Goal: Book appointment/travel/reservation

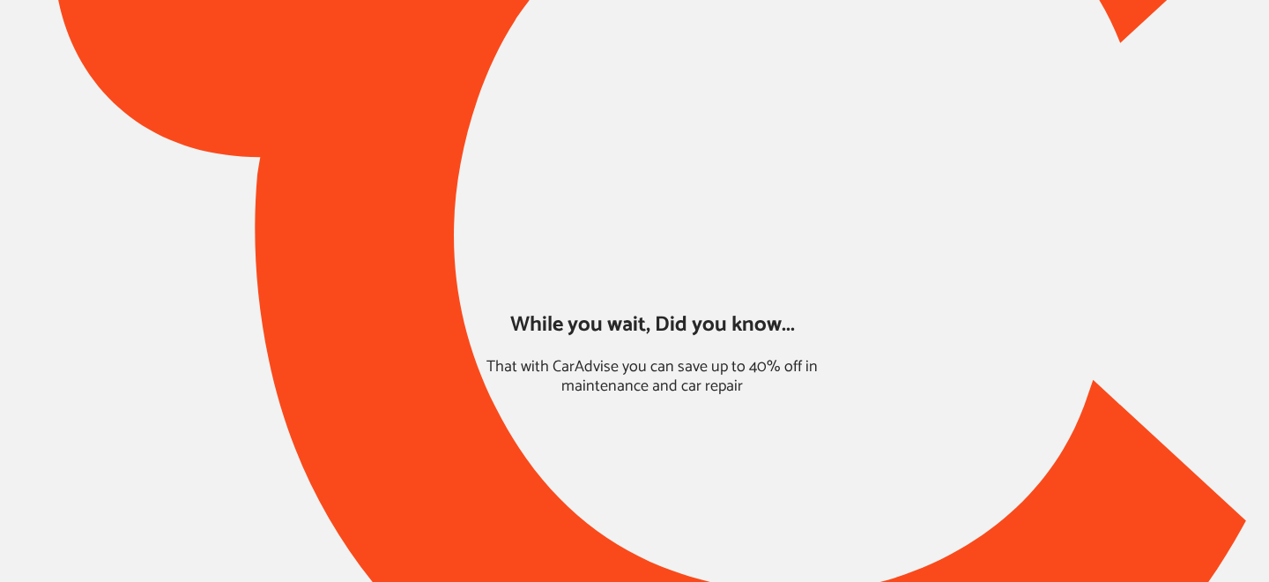
type input "*****"
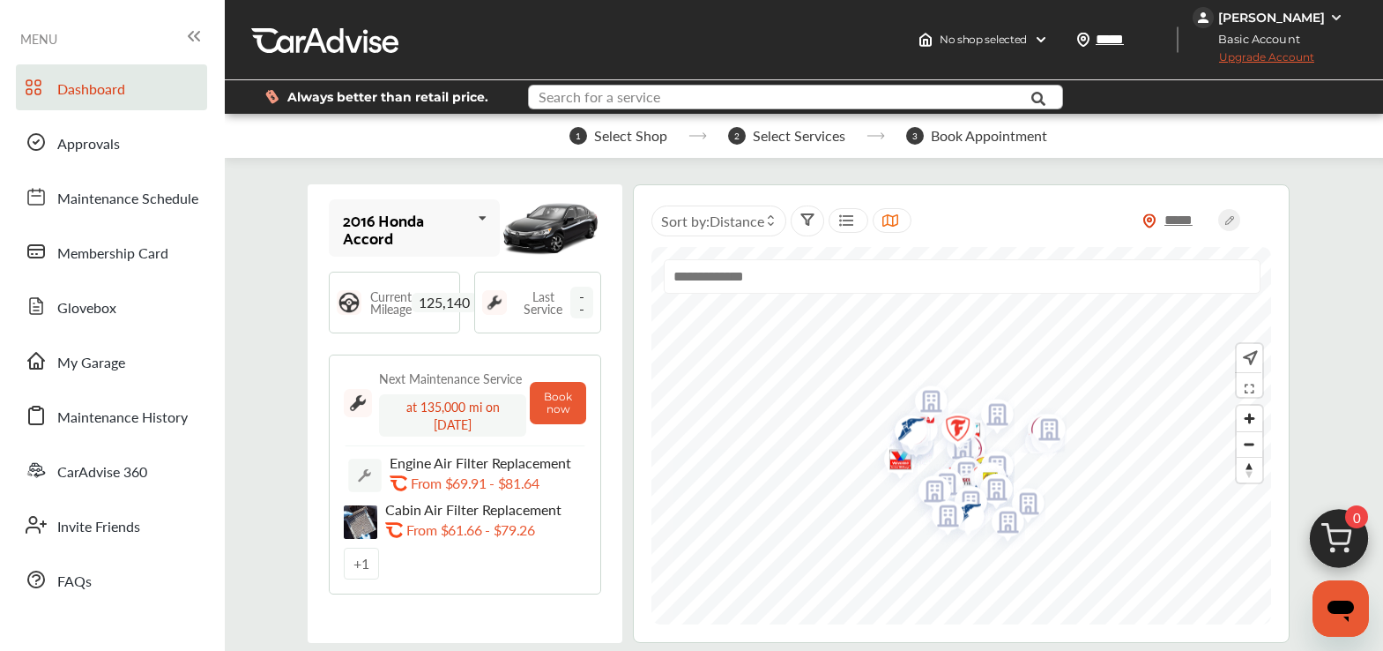
click at [697, 95] on input "text" at bounding box center [778, 99] width 497 height 27
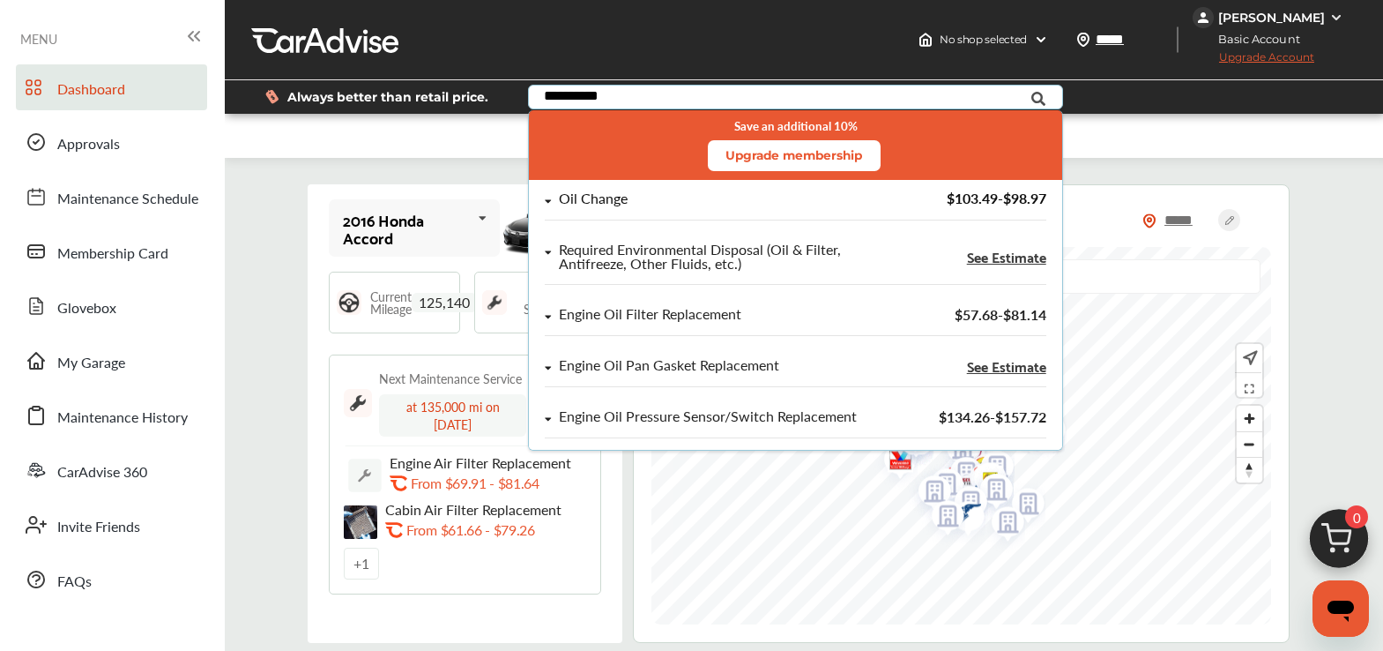
type input "**********"
click at [673, 198] on div "Oil Change" at bounding box center [720, 198] width 351 height 15
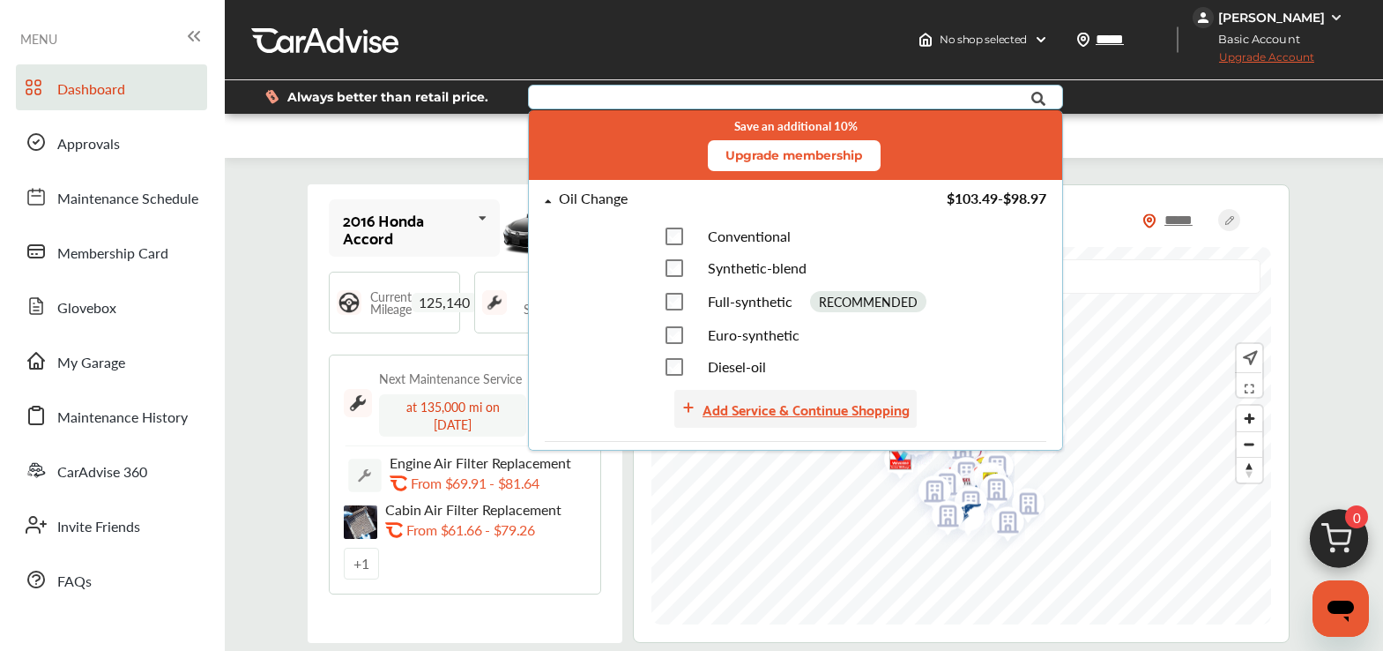
click at [769, 401] on div "Add Service & Continue Shopping" at bounding box center [806, 409] width 207 height 24
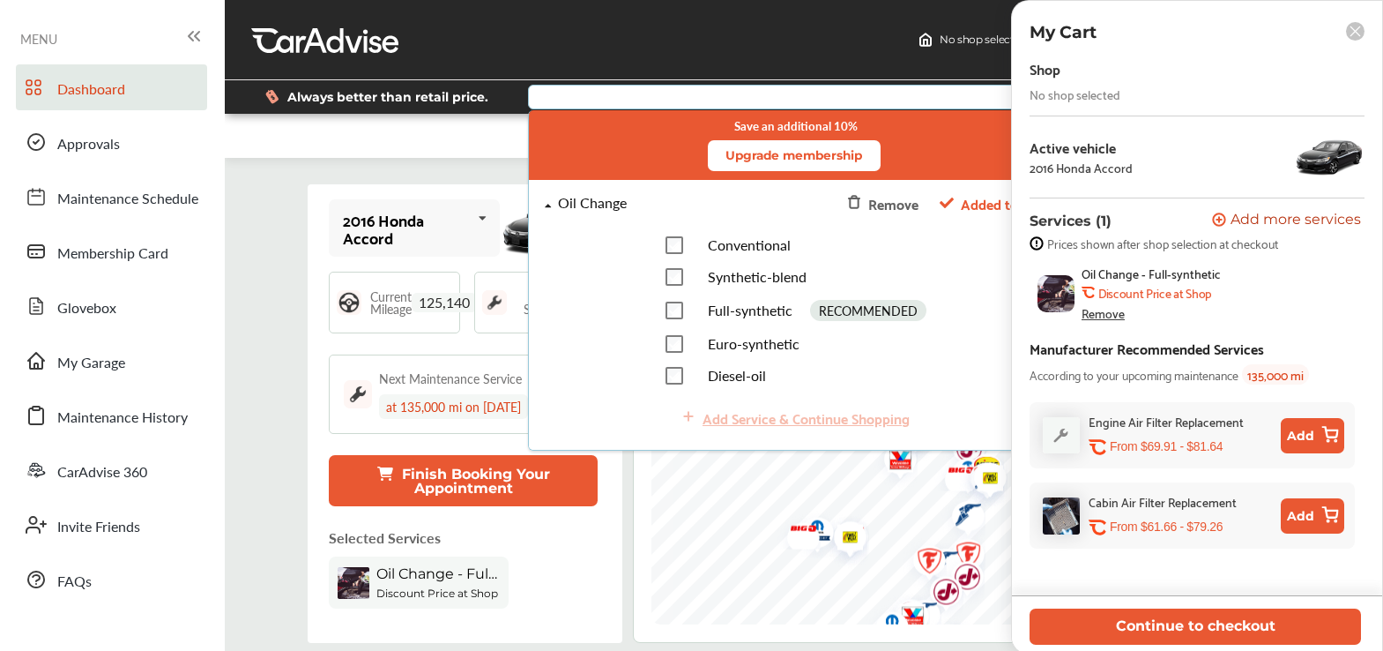
click at [1193, 581] on div "Continue to checkout" at bounding box center [1197, 624] width 370 height 57
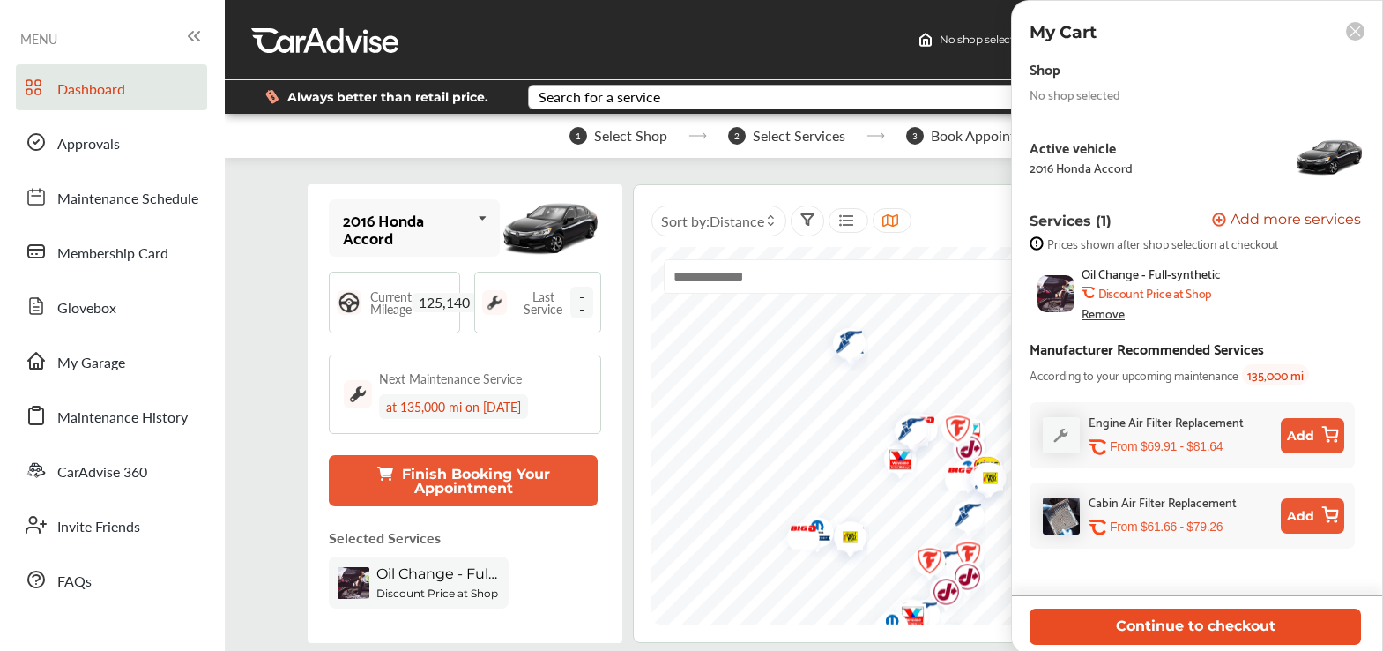
click at [1201, 581] on button "Continue to checkout" at bounding box center [1195, 626] width 331 height 36
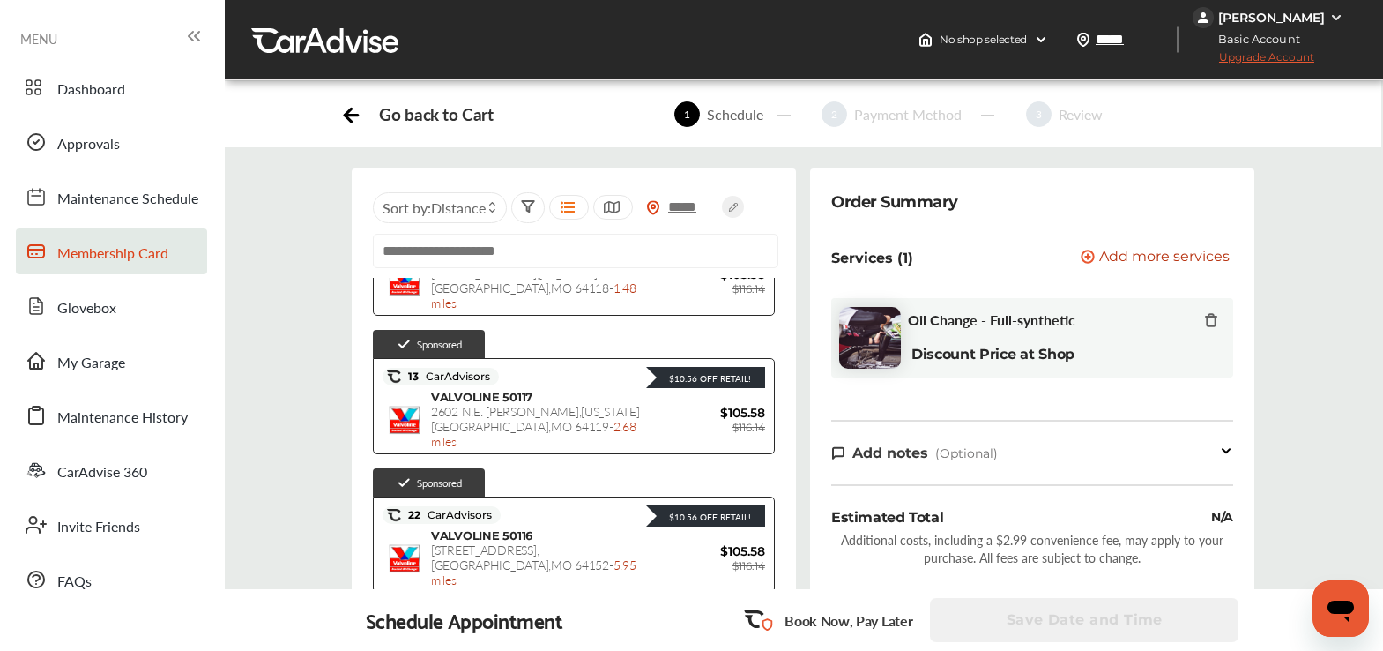
scroll to position [115, 0]
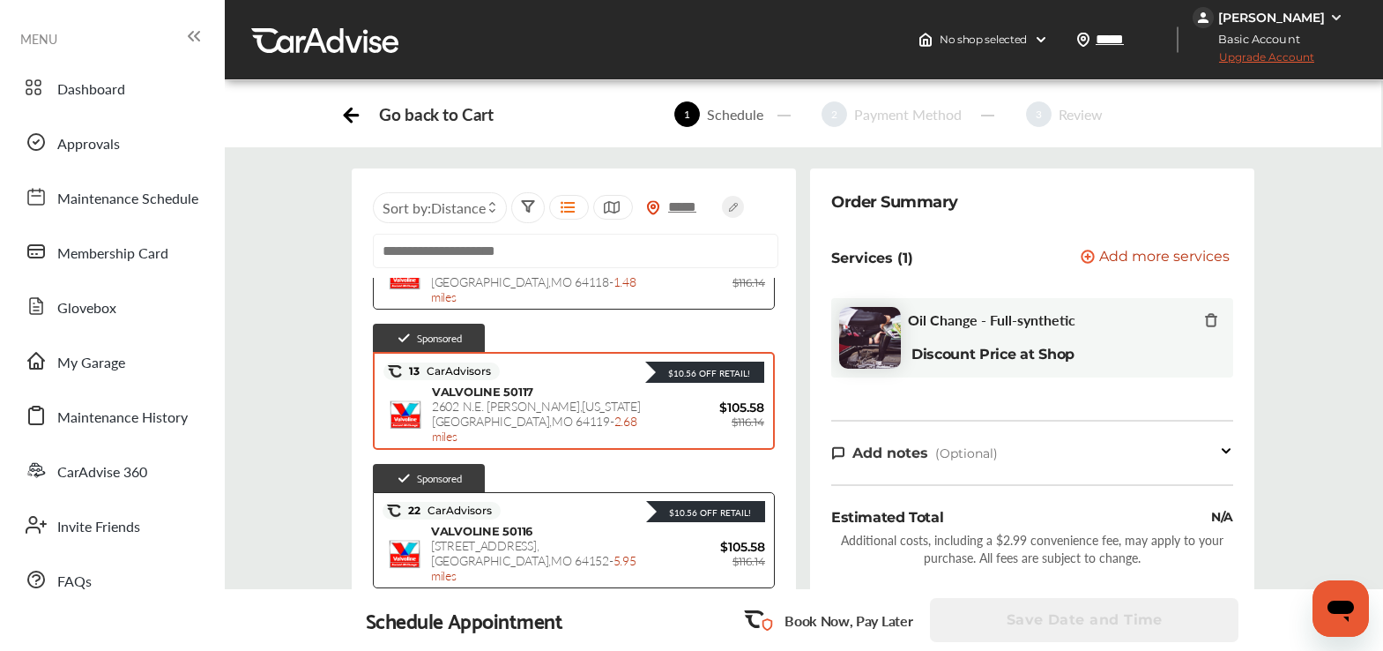
click at [497, 397] on span "2602 N.E. [PERSON_NAME][GEOGRAPHIC_DATA][US_STATE] - 2.68 miles" at bounding box center [536, 421] width 209 height 48
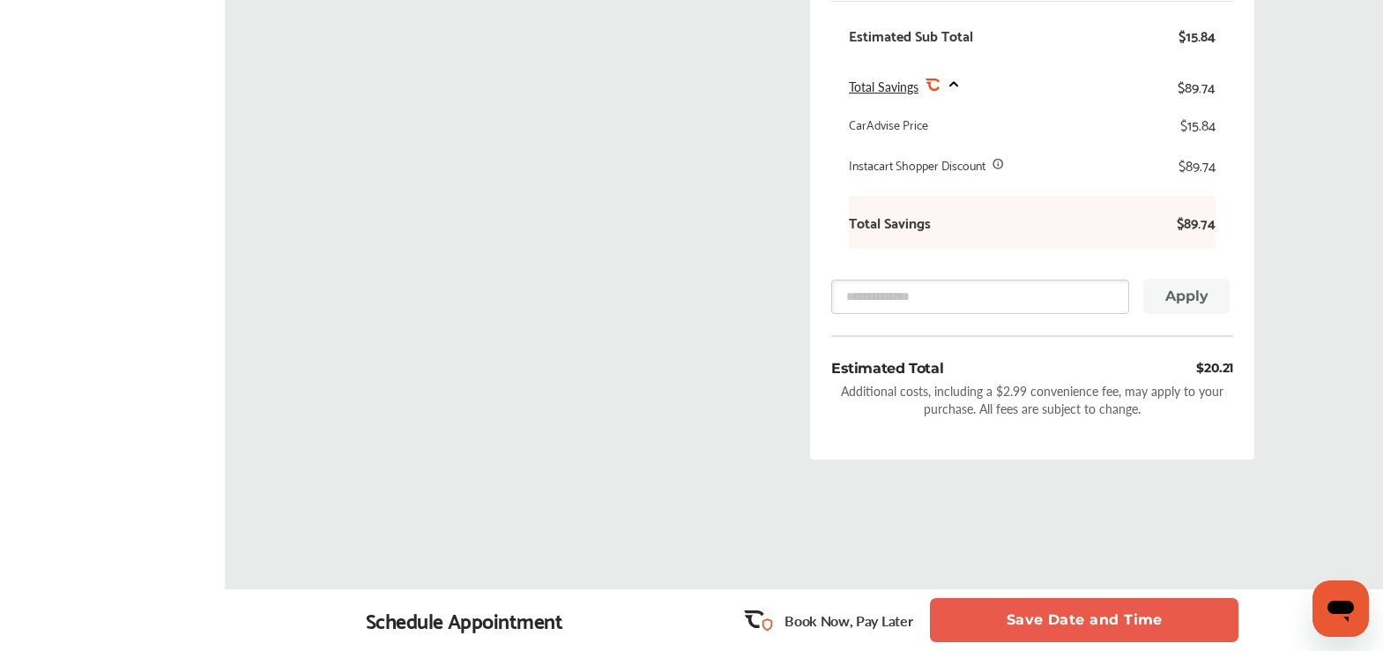
scroll to position [662, 0]
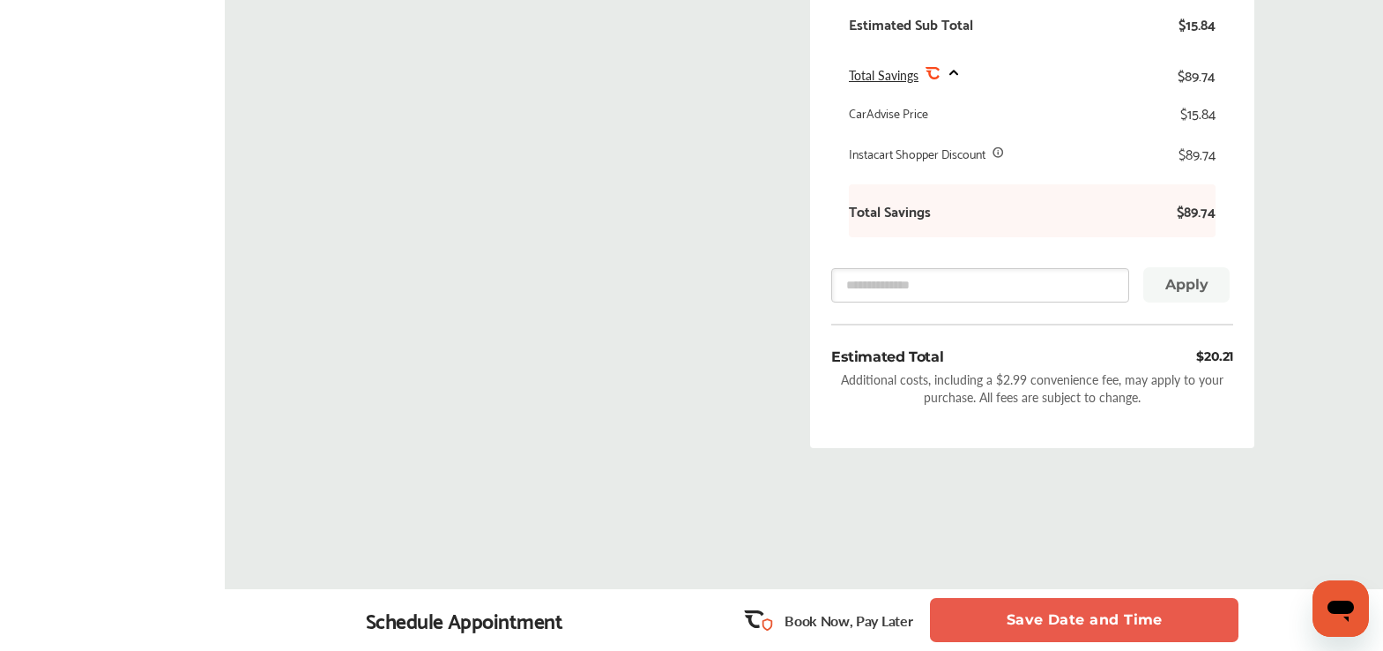
click at [1042, 581] on button "Save Date and Time" at bounding box center [1084, 620] width 309 height 44
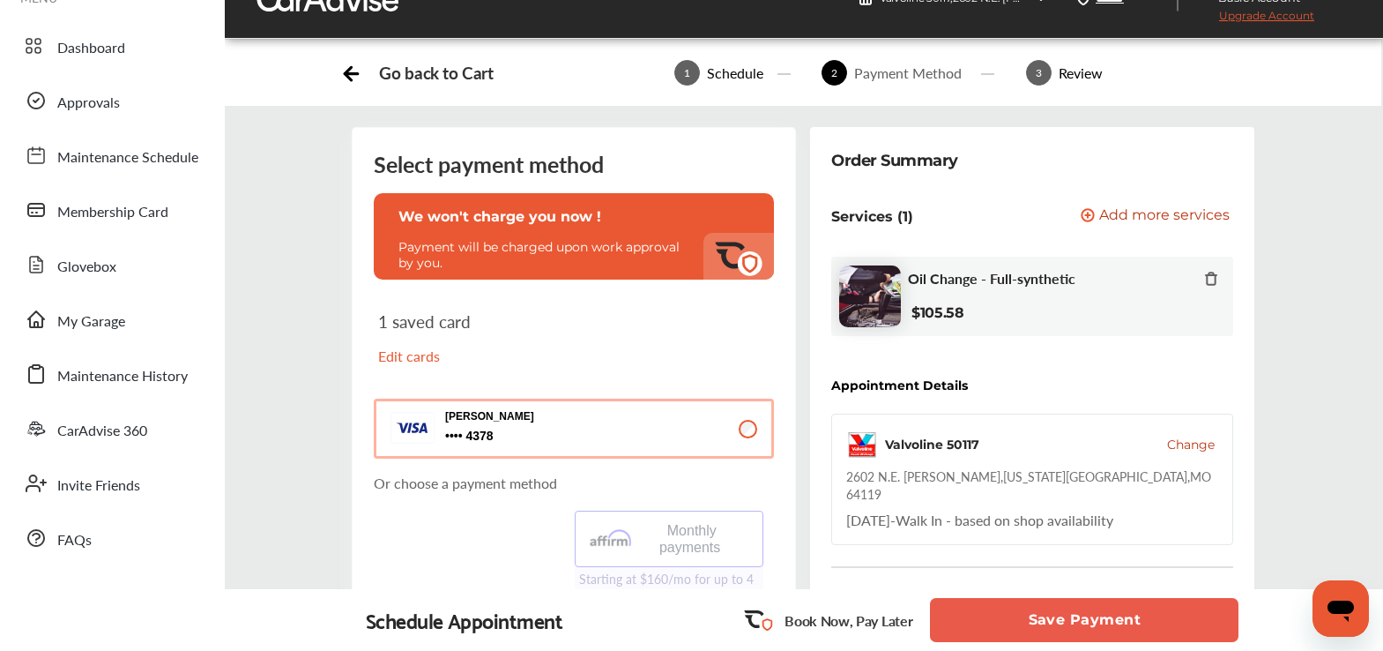
scroll to position [43, 0]
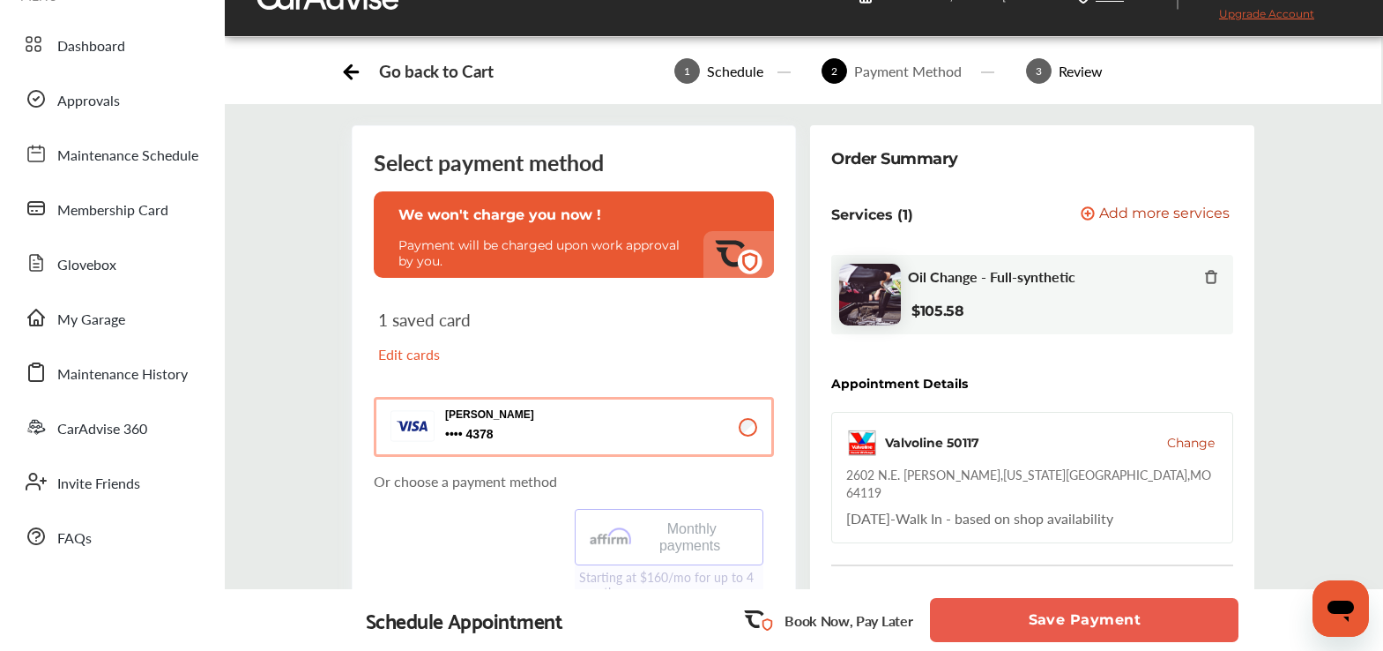
click at [1098, 581] on button "Save Payment" at bounding box center [1084, 620] width 309 height 44
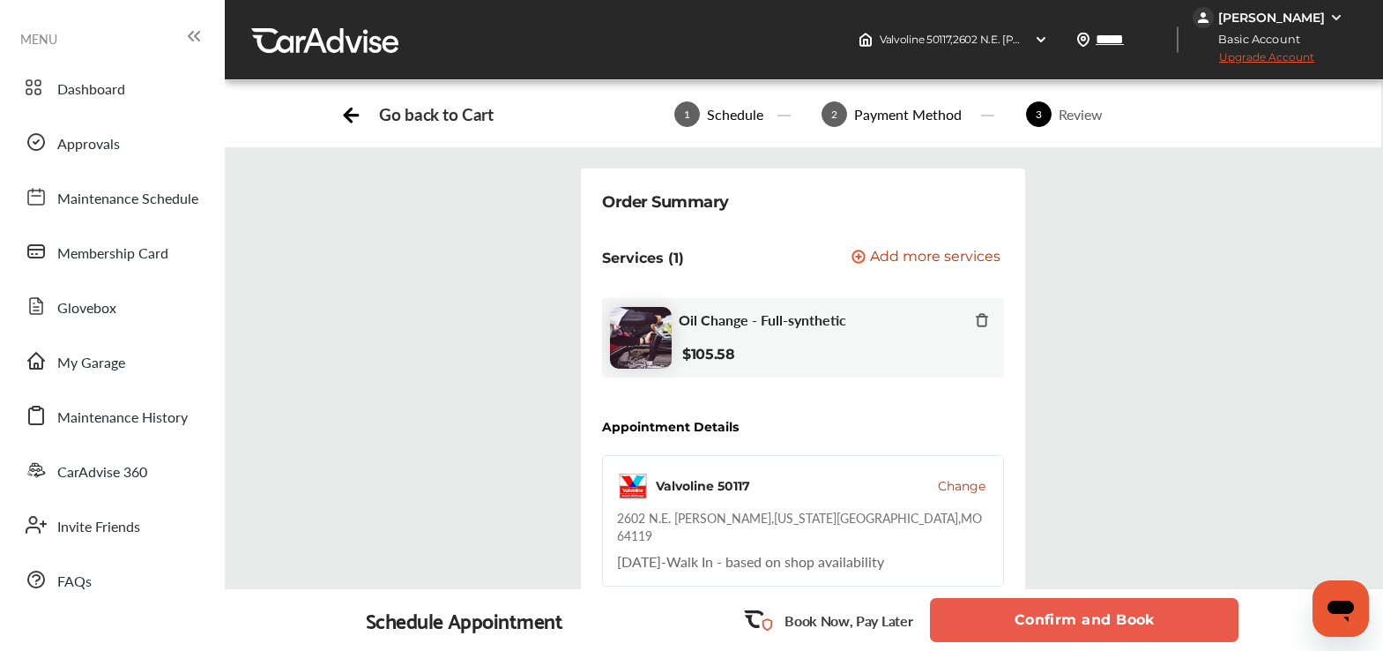
click at [1042, 581] on button "Confirm and Book" at bounding box center [1084, 620] width 309 height 44
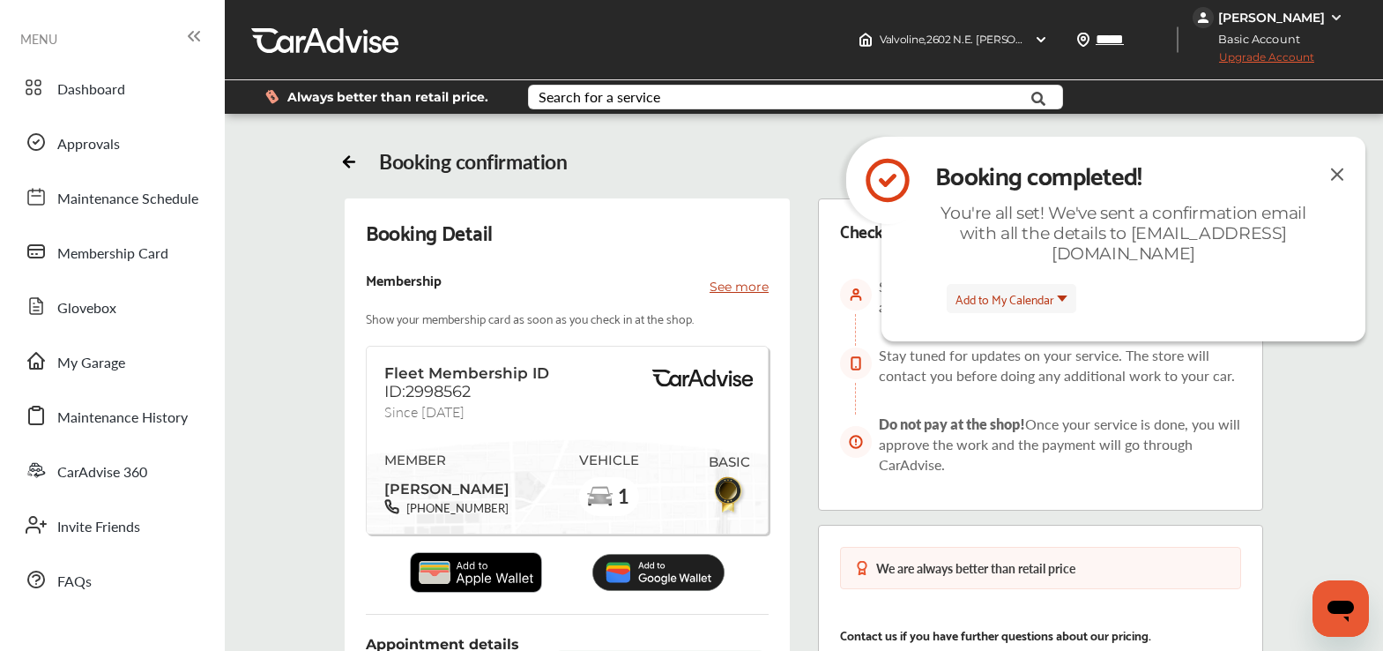
click at [1268, 170] on img at bounding box center [1337, 174] width 21 height 22
